Goal: Information Seeking & Learning: Learn about a topic

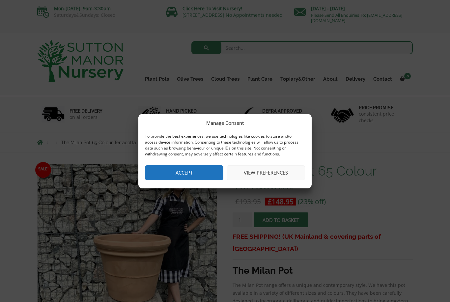
click at [204, 172] on button "Accept" at bounding box center [184, 172] width 78 height 15
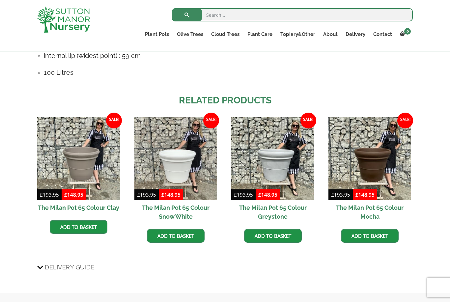
scroll to position [491, 0]
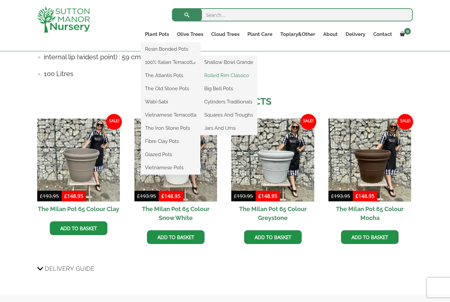
click at [250, 77] on link "Rolled Rim Classico" at bounding box center [228, 75] width 57 height 10
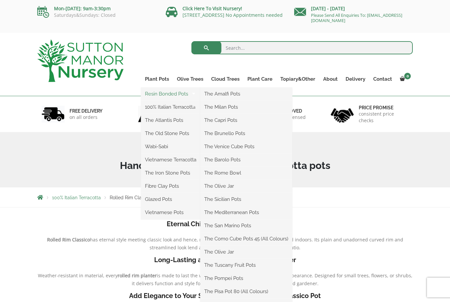
click at [179, 92] on link "Resin Bonded Pots" at bounding box center [170, 94] width 59 height 10
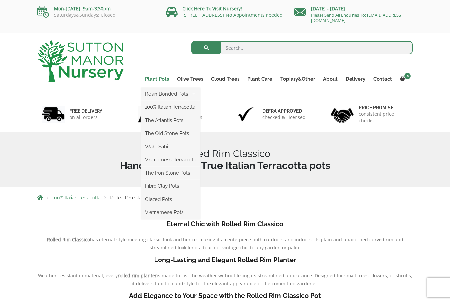
click at [165, 75] on link "Plant Pots" at bounding box center [157, 78] width 32 height 9
click at [182, 131] on link "The Old Stone Pots" at bounding box center [170, 133] width 59 height 10
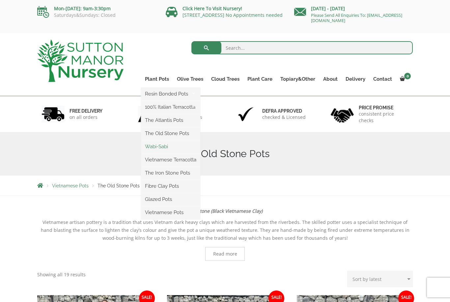
click at [167, 145] on link "Wabi-Sabi" at bounding box center [170, 147] width 59 height 10
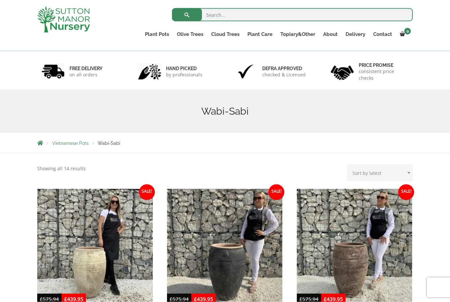
scroll to position [23, 0]
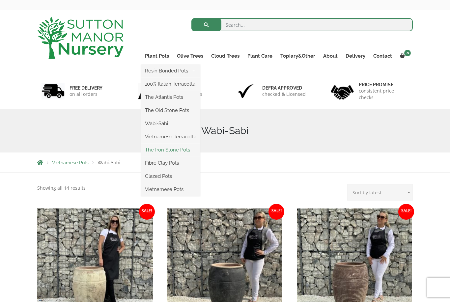
click at [186, 149] on link "The Iron Stone Pots" at bounding box center [170, 150] width 59 height 10
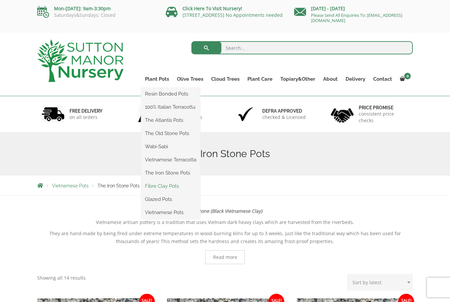
click at [172, 185] on link "Fibre Clay Pots" at bounding box center [170, 186] width 59 height 10
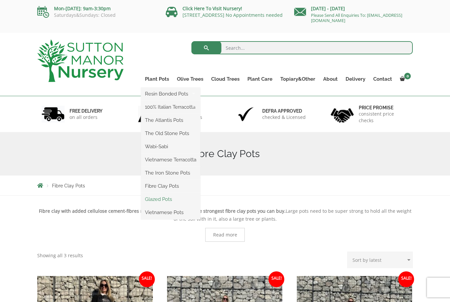
click at [168, 199] on link "Glazed Pots" at bounding box center [170, 199] width 59 height 10
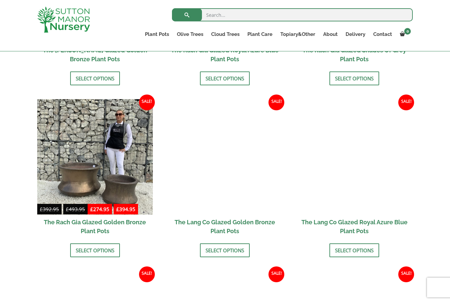
scroll to position [463, 0]
